Goal: Information Seeking & Learning: Learn about a topic

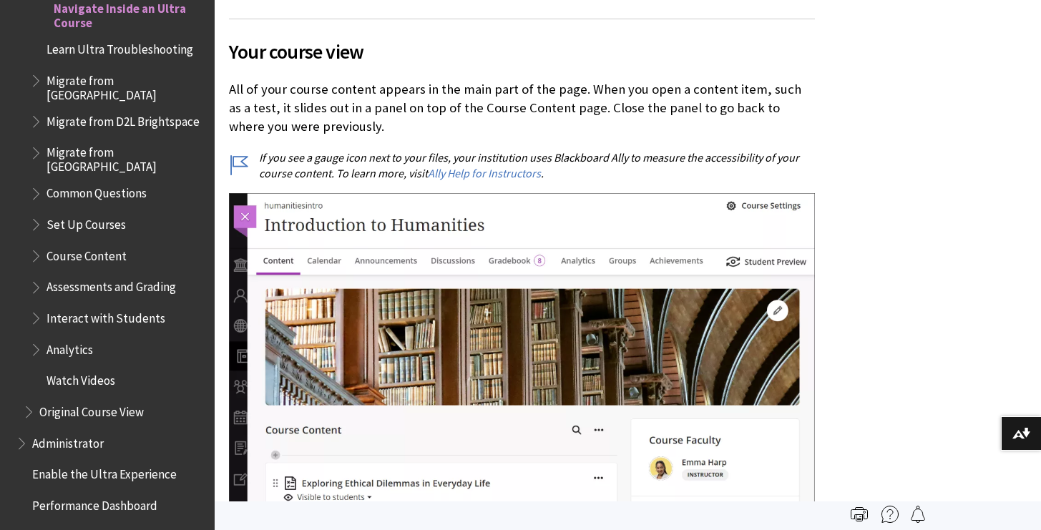
scroll to position [1866, 0]
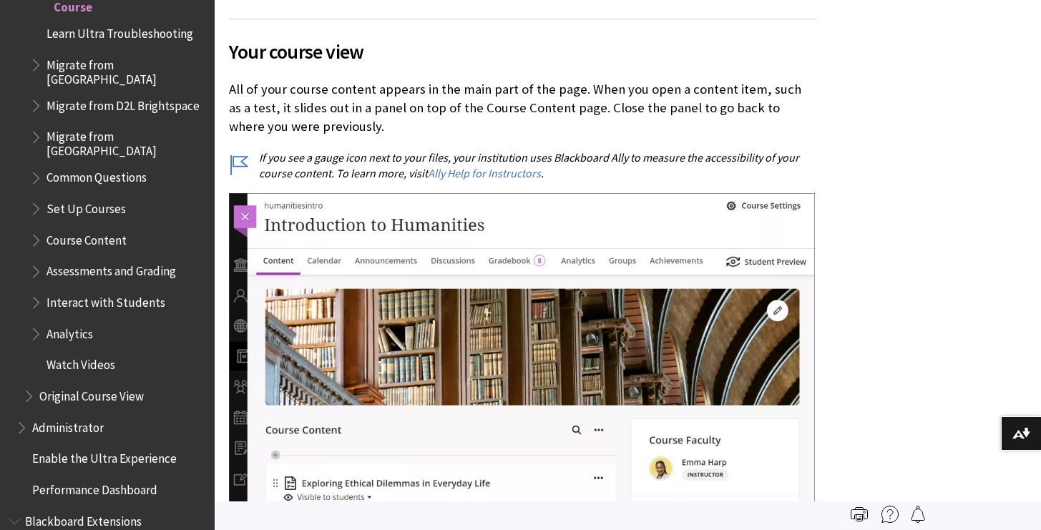
click at [36, 166] on span "Book outline for Blackboard Learn Help" at bounding box center [37, 175] width 15 height 18
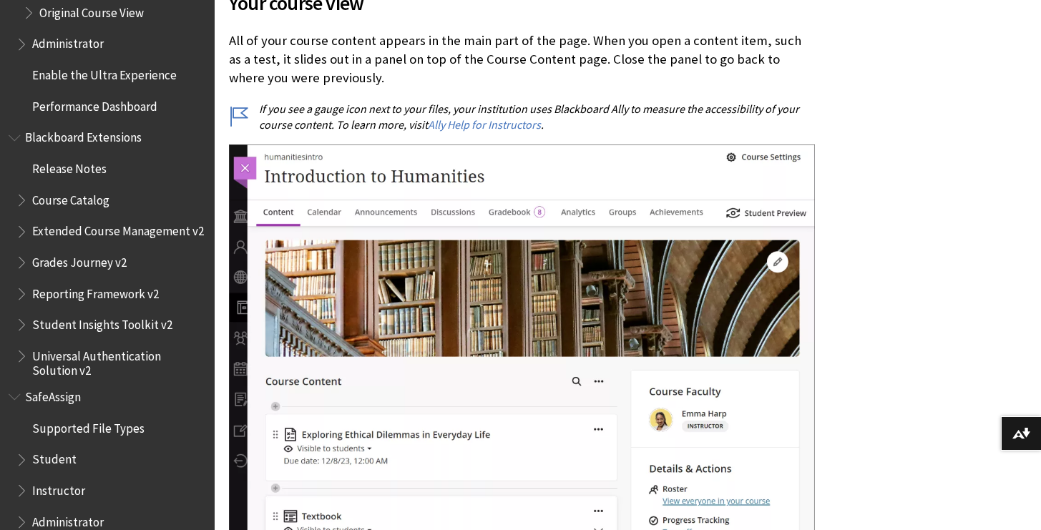
scroll to position [771, 0]
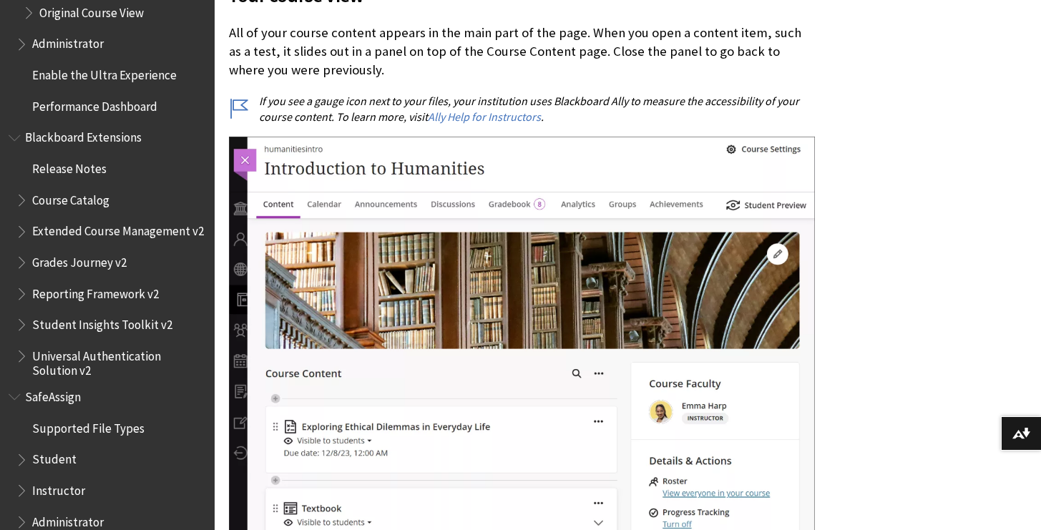
click at [22, 479] on span "Book outline for Blackboard SafeAssign" at bounding box center [23, 488] width 15 height 18
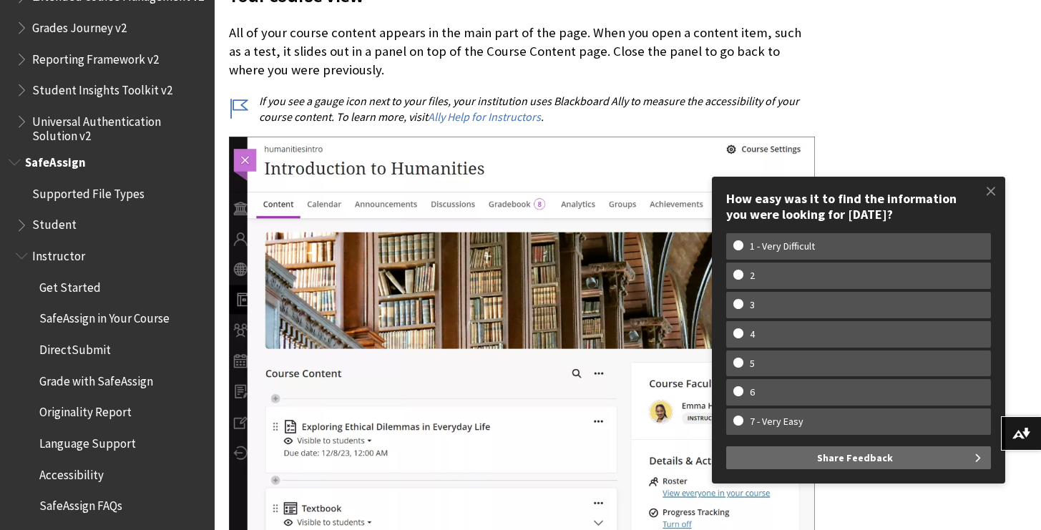
scroll to position [2626, 0]
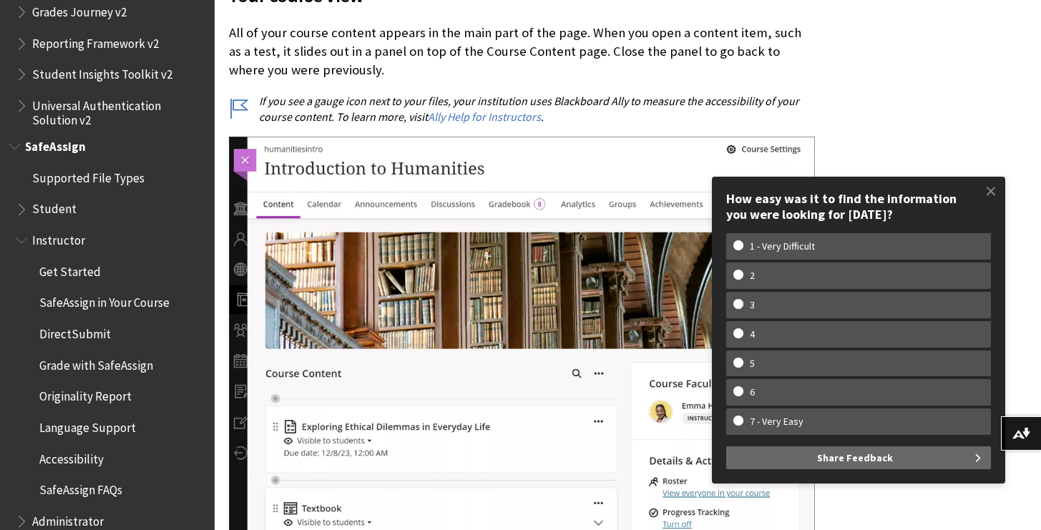
click at [69, 447] on span "Accessibility" at bounding box center [71, 456] width 64 height 19
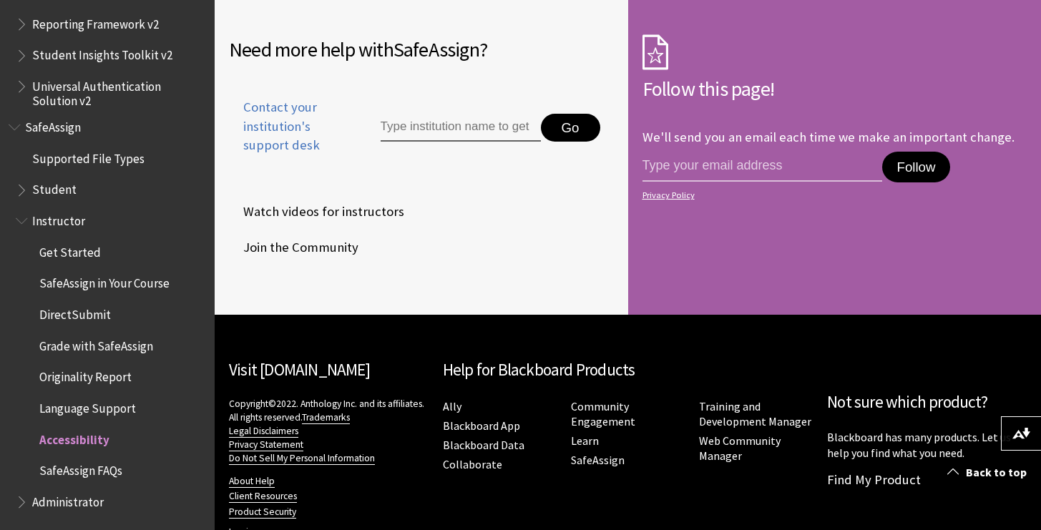
scroll to position [673, 0]
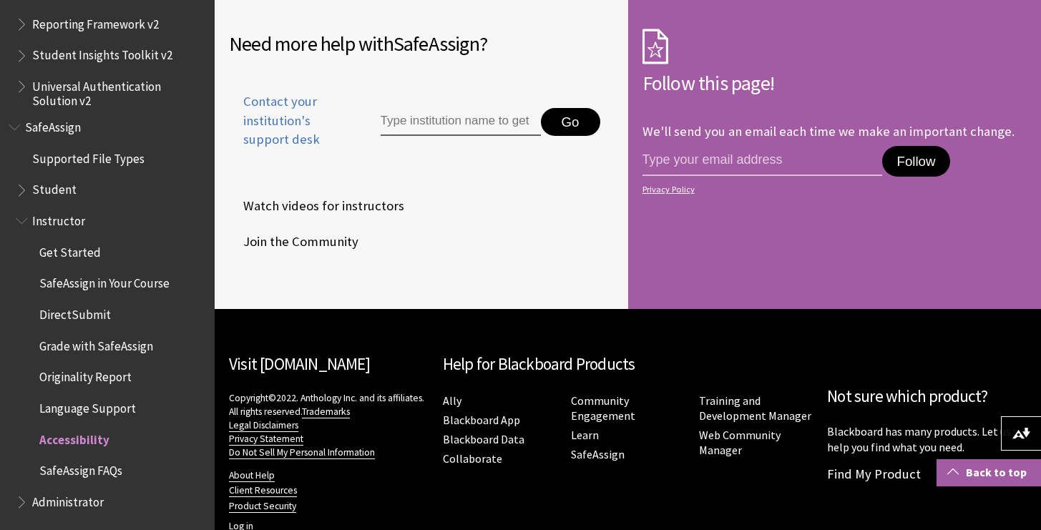
click at [990, 476] on link "Back to top" at bounding box center [989, 472] width 104 height 26
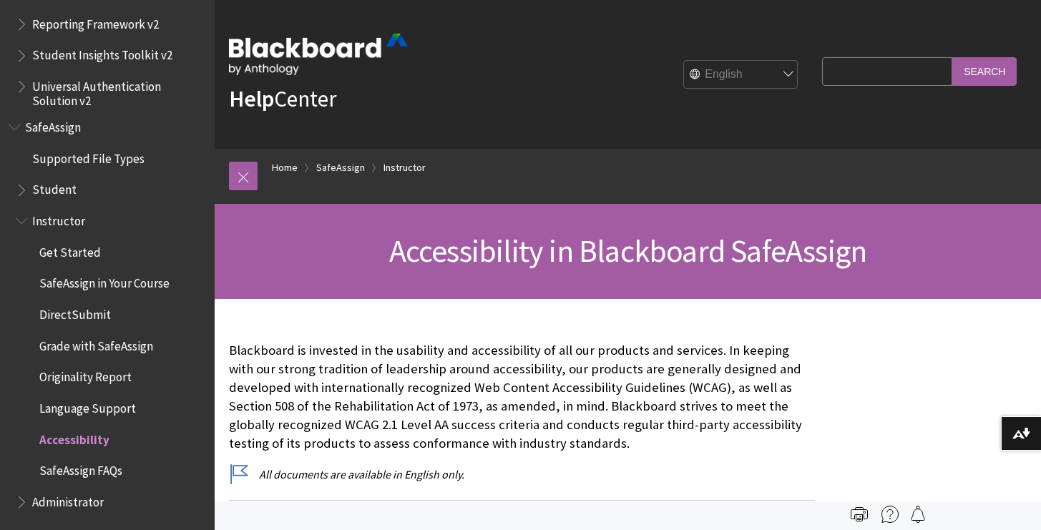
click at [891, 517] on img at bounding box center [890, 514] width 17 height 17
